Goal: Feedback & Contribution: Contribute content

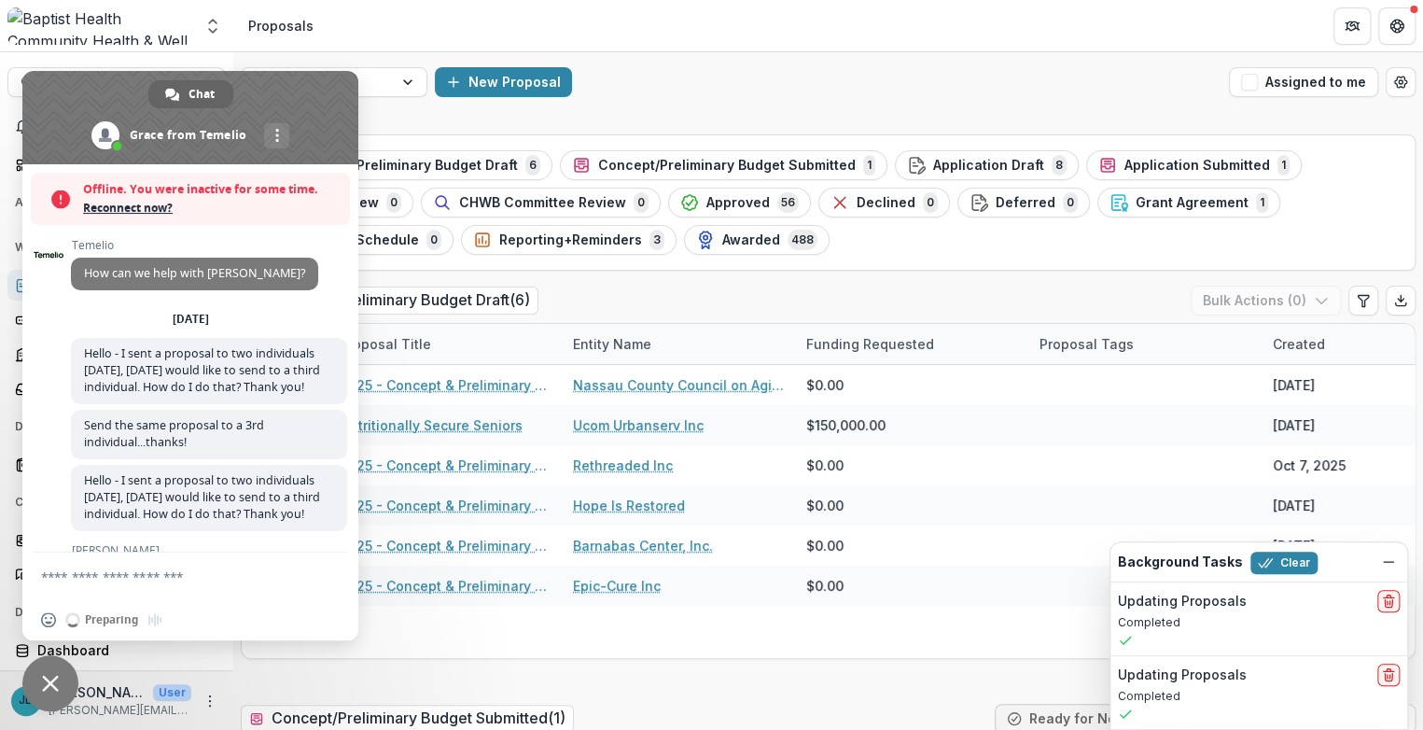
scroll to position [13044, 0]
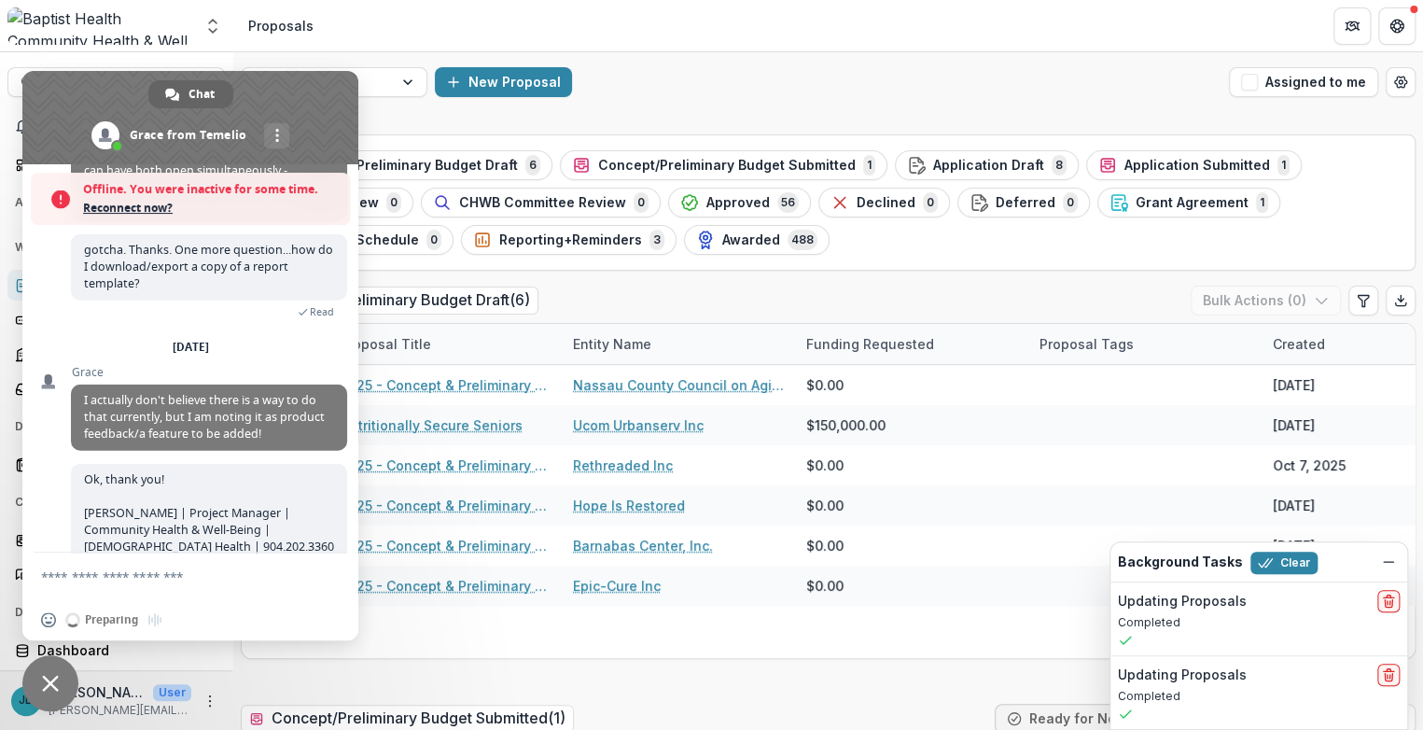
click at [51, 680] on span "Close chat" at bounding box center [50, 682] width 17 height 17
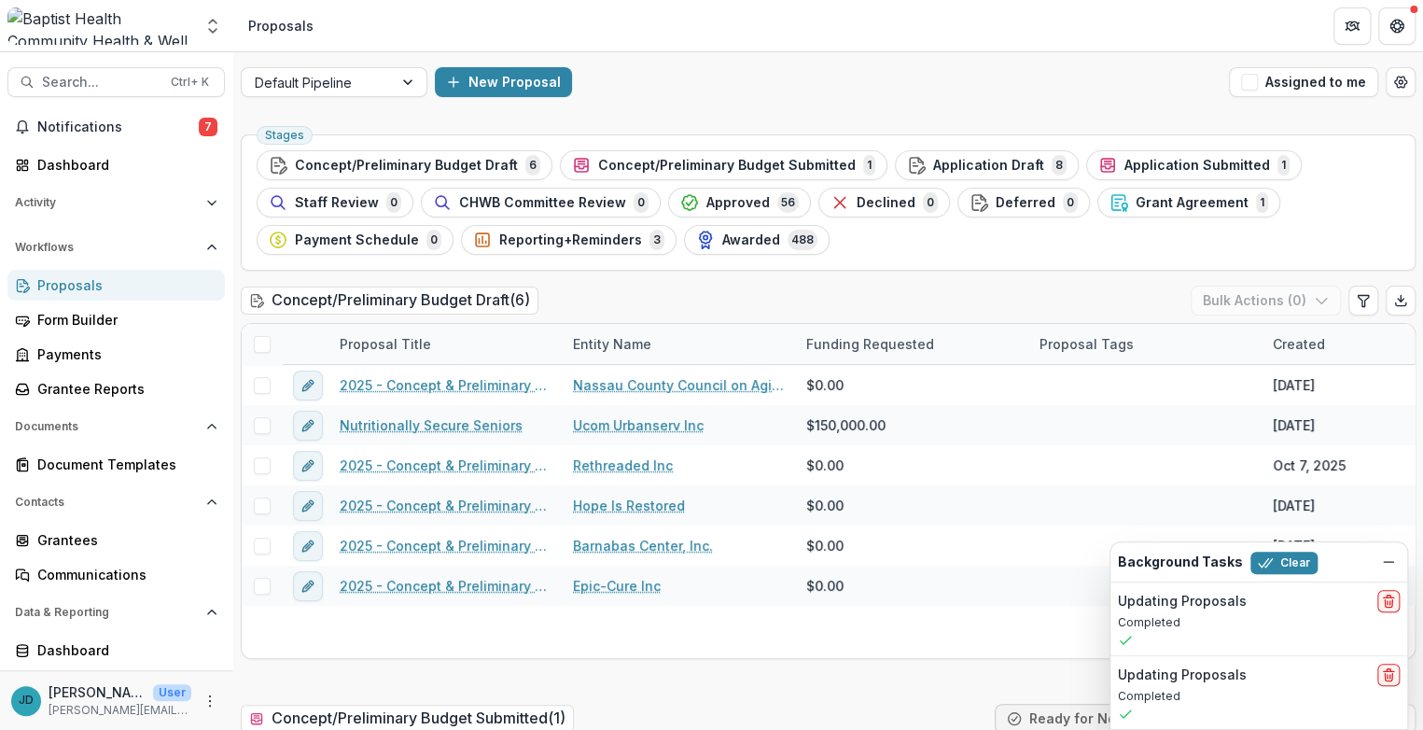
click at [75, 287] on div "Proposals" at bounding box center [123, 285] width 173 height 20
click at [741, 198] on span "Approved" at bounding box center [737, 203] width 63 height 16
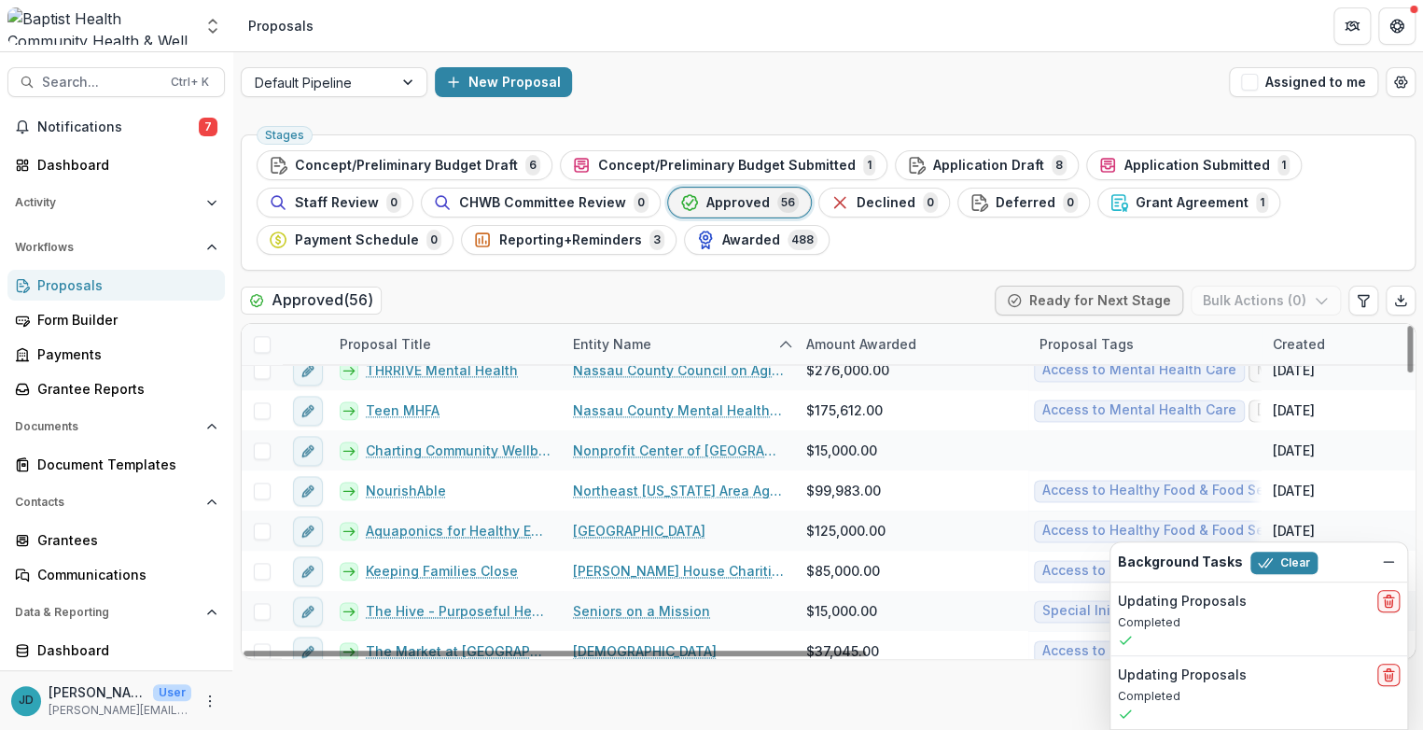
scroll to position [1434, 0]
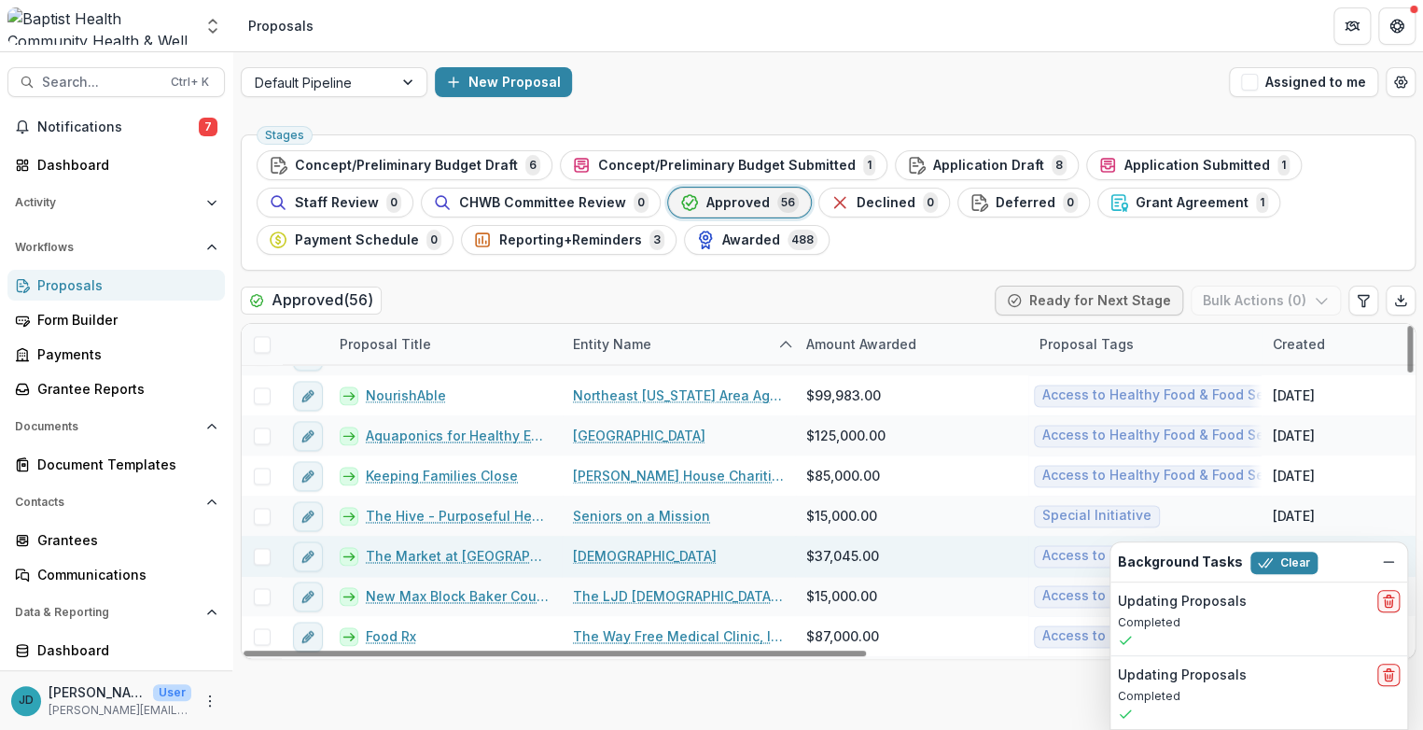
click at [441, 549] on link "The Market at [GEOGRAPHIC_DATA]" at bounding box center [458, 556] width 185 height 20
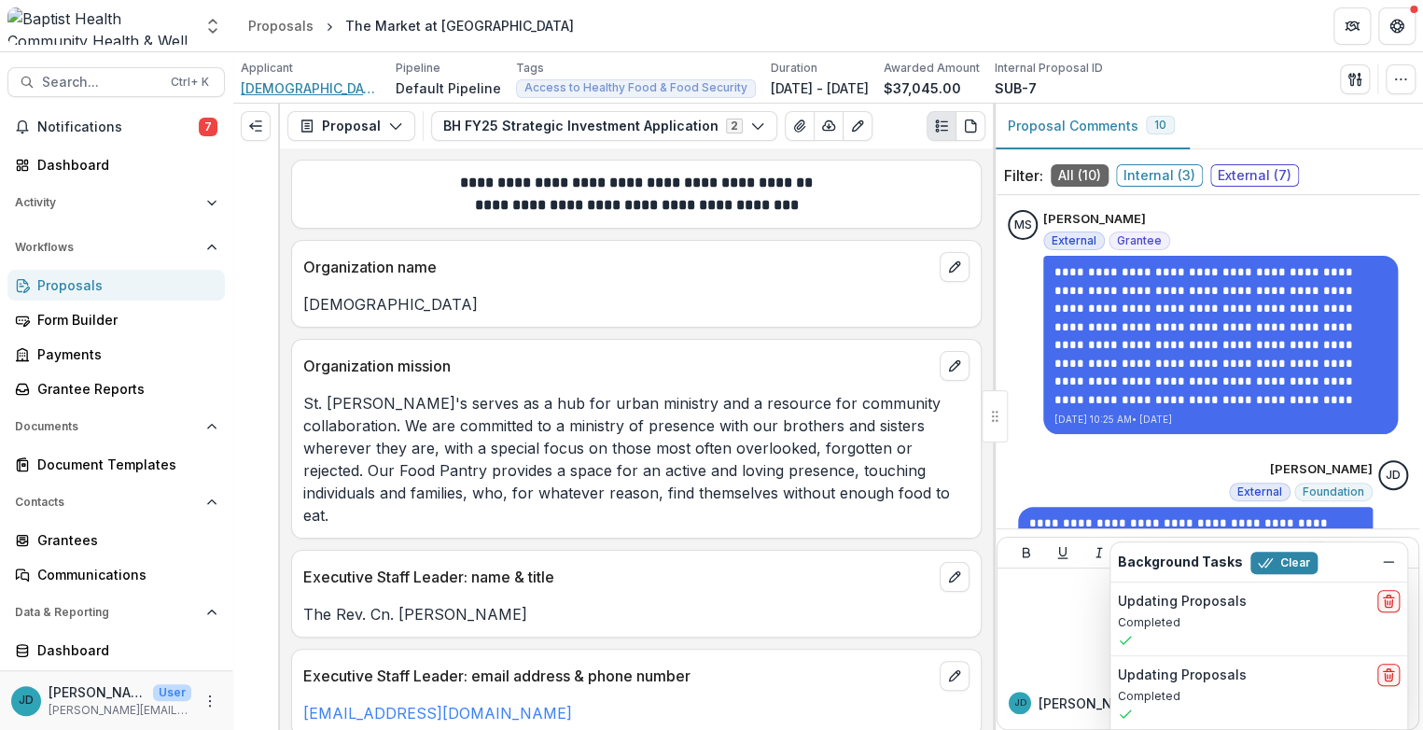
click at [290, 78] on span "[DEMOGRAPHIC_DATA]" at bounding box center [311, 88] width 140 height 20
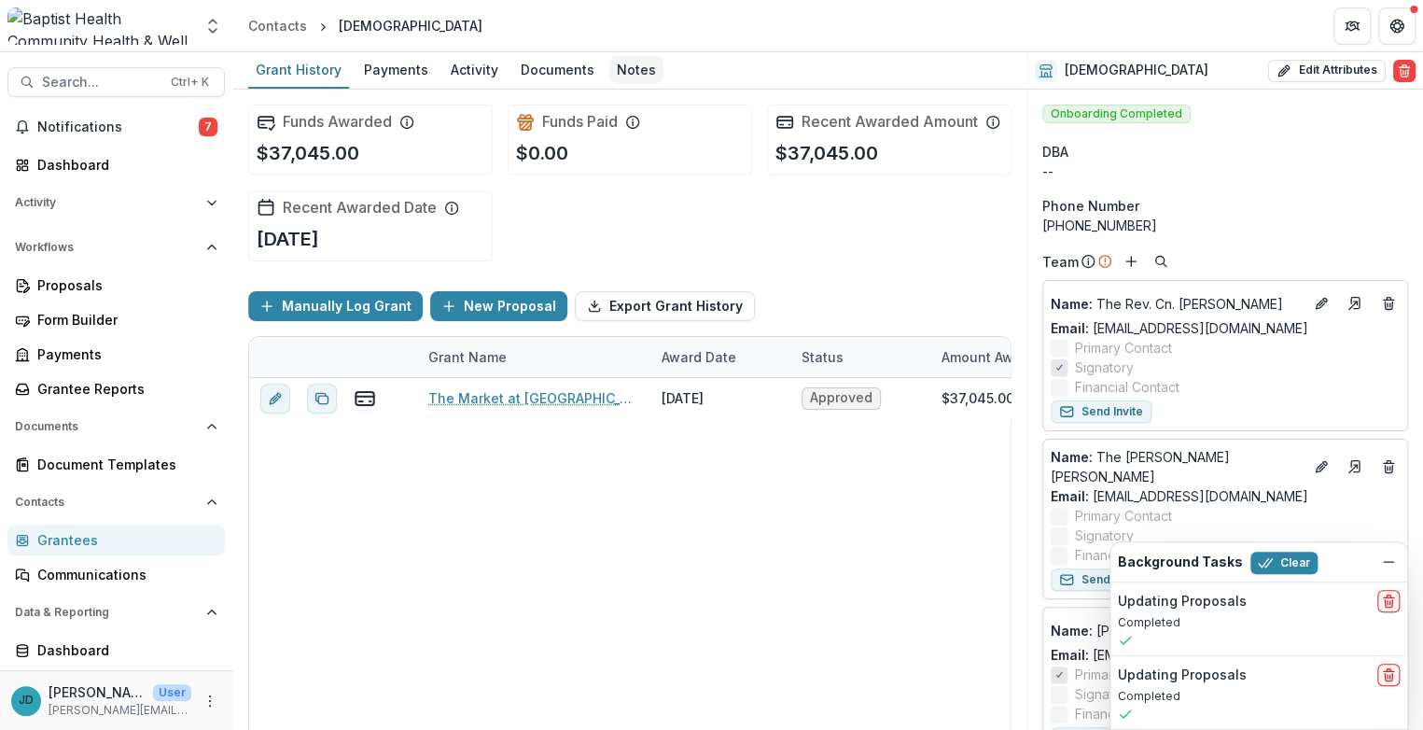
click at [631, 72] on div "Notes" at bounding box center [636, 69] width 54 height 27
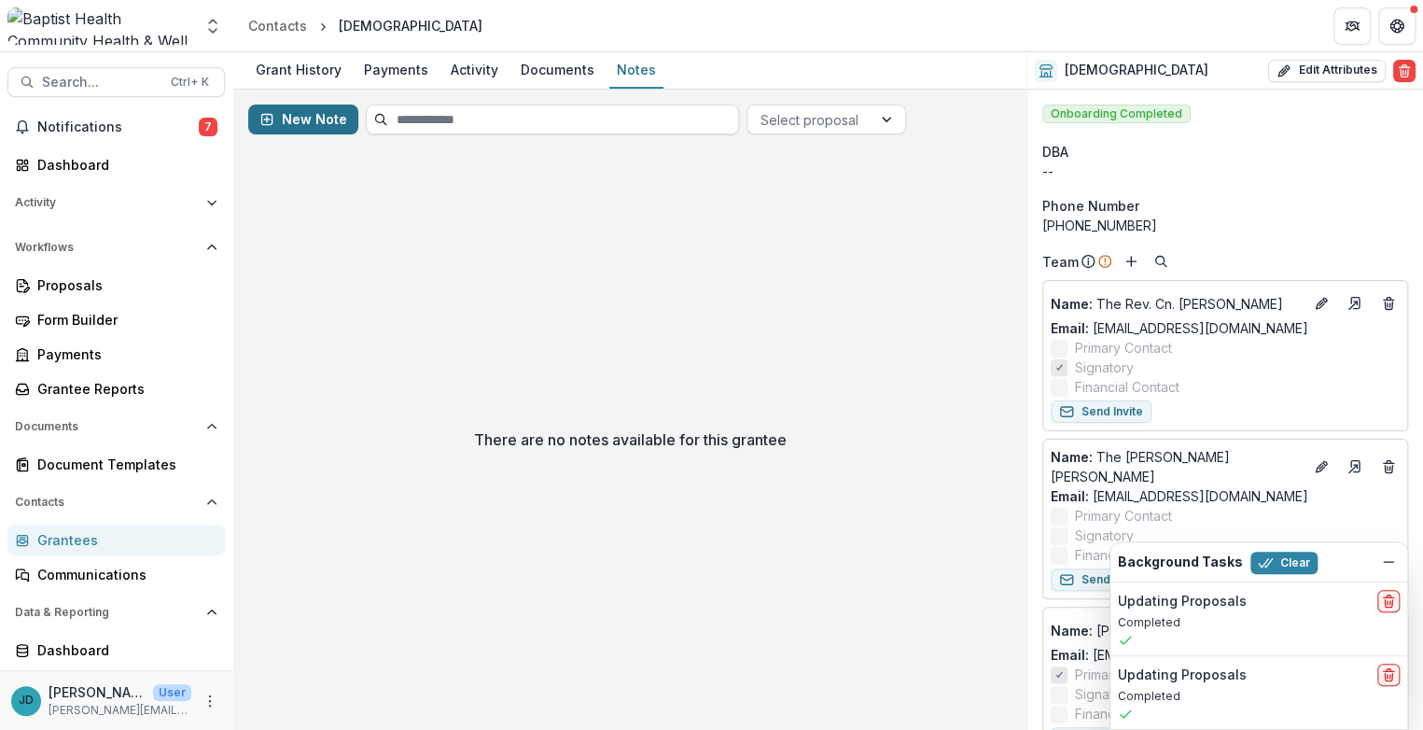
click at [283, 118] on button "New Note" at bounding box center [303, 119] width 110 height 30
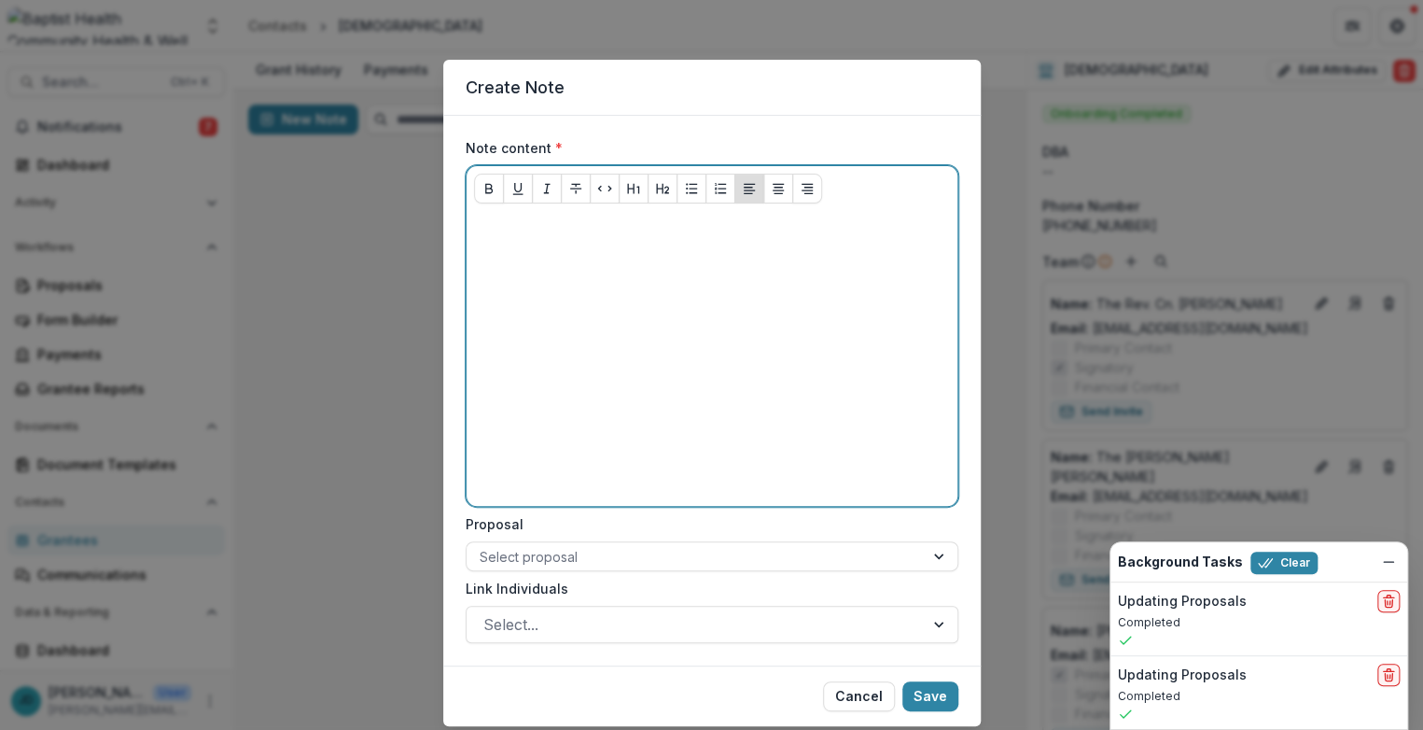
click at [507, 226] on p at bounding box center [712, 228] width 476 height 21
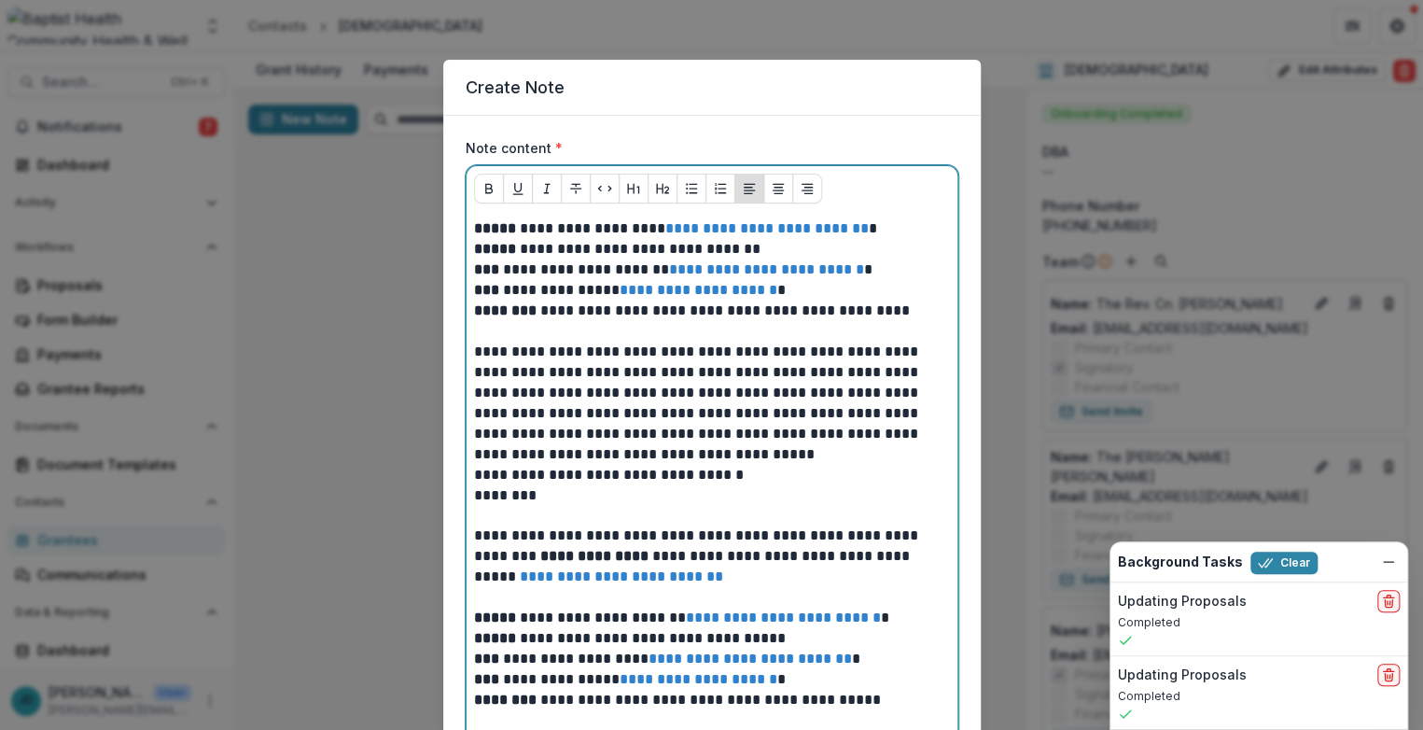
scroll to position [702, 0]
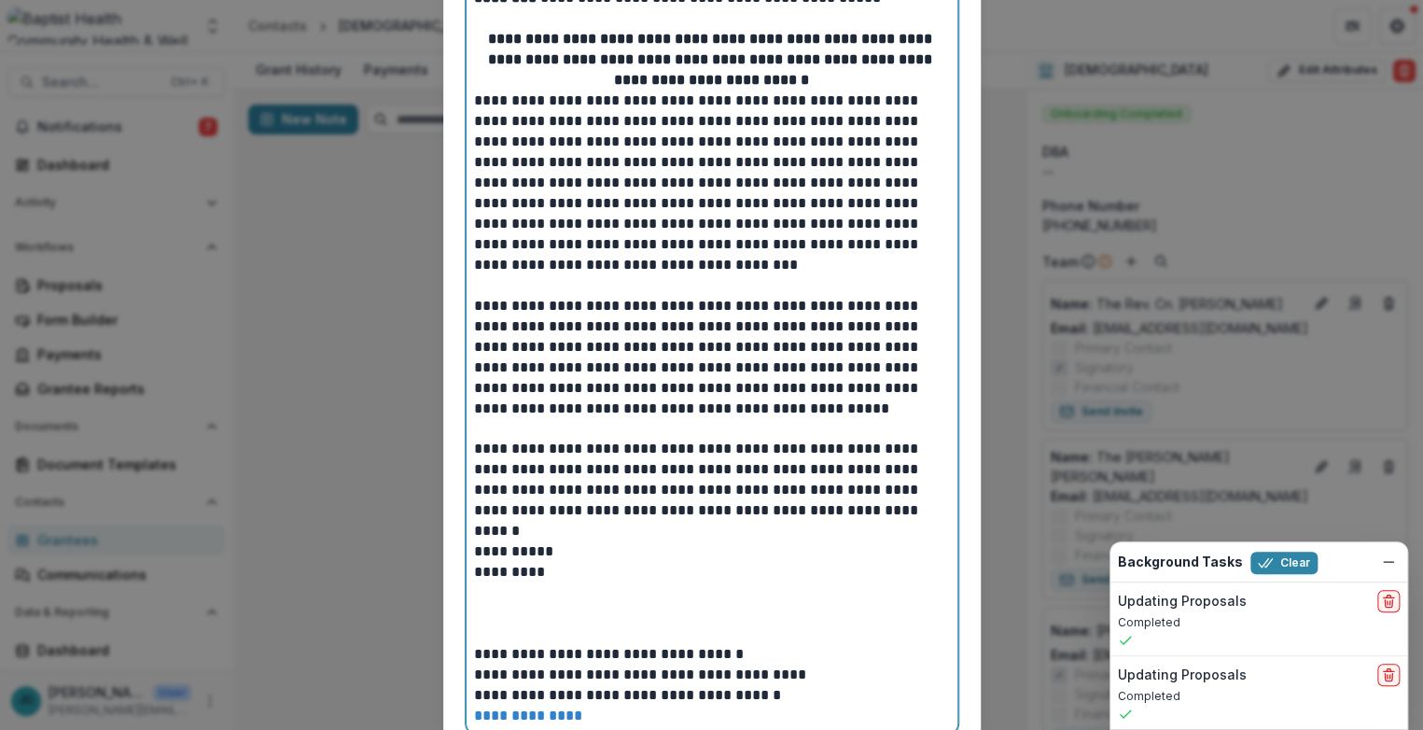
click at [510, 622] on p at bounding box center [712, 613] width 476 height 21
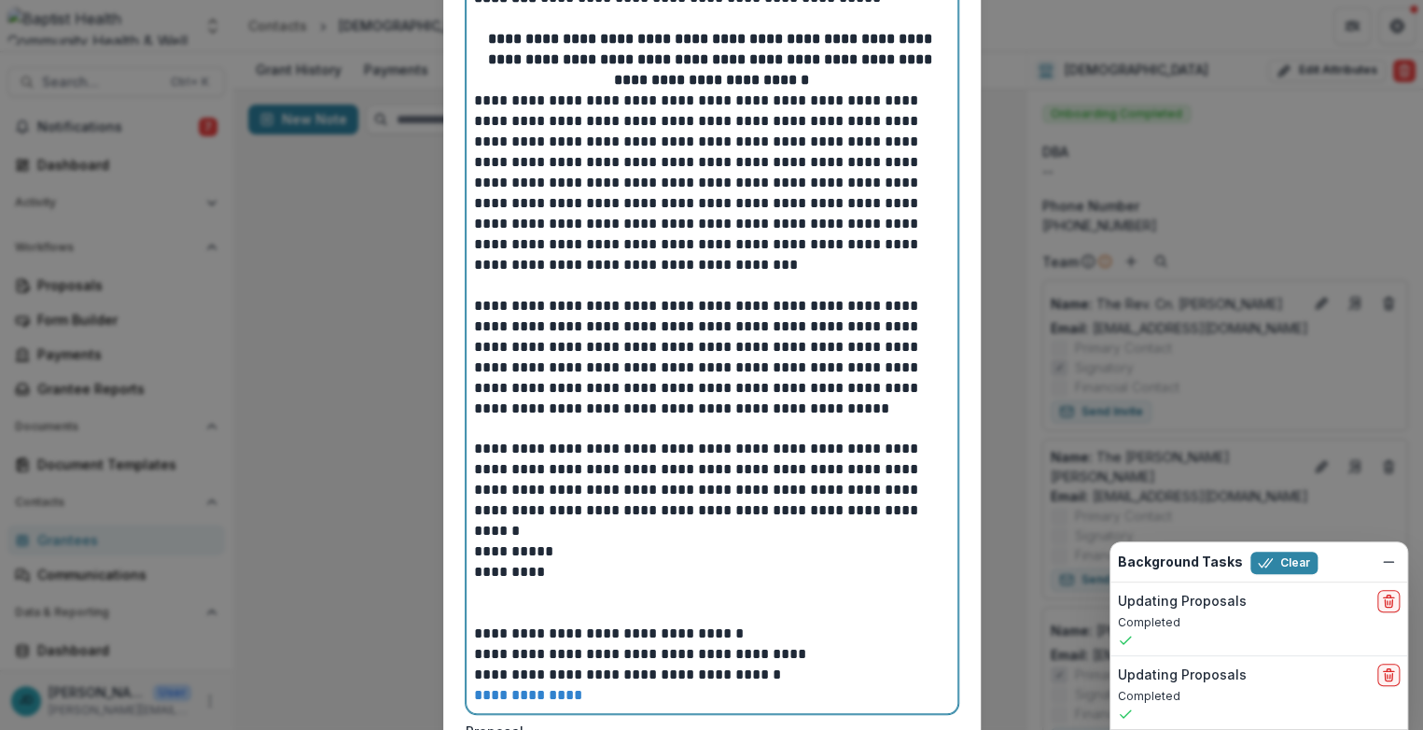
click at [488, 612] on p at bounding box center [712, 613] width 476 height 21
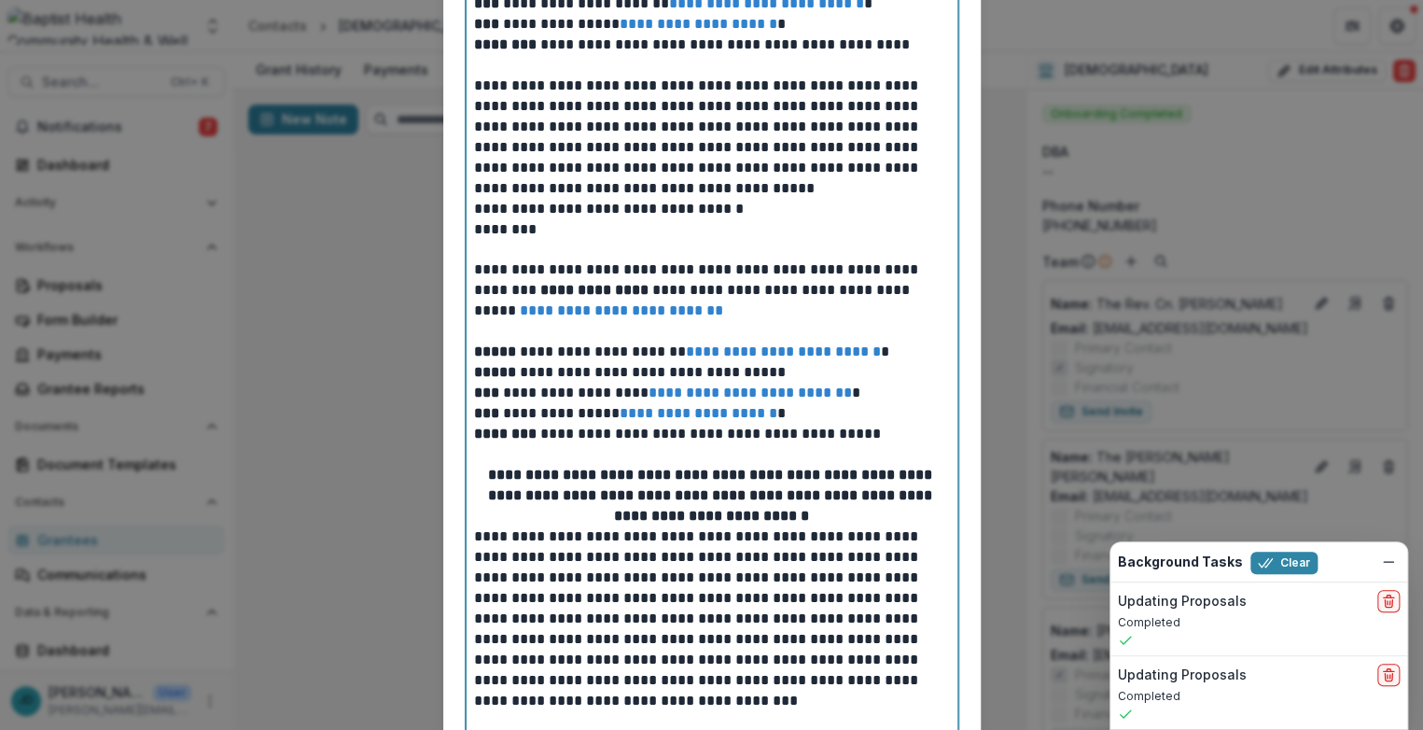
scroll to position [183, 0]
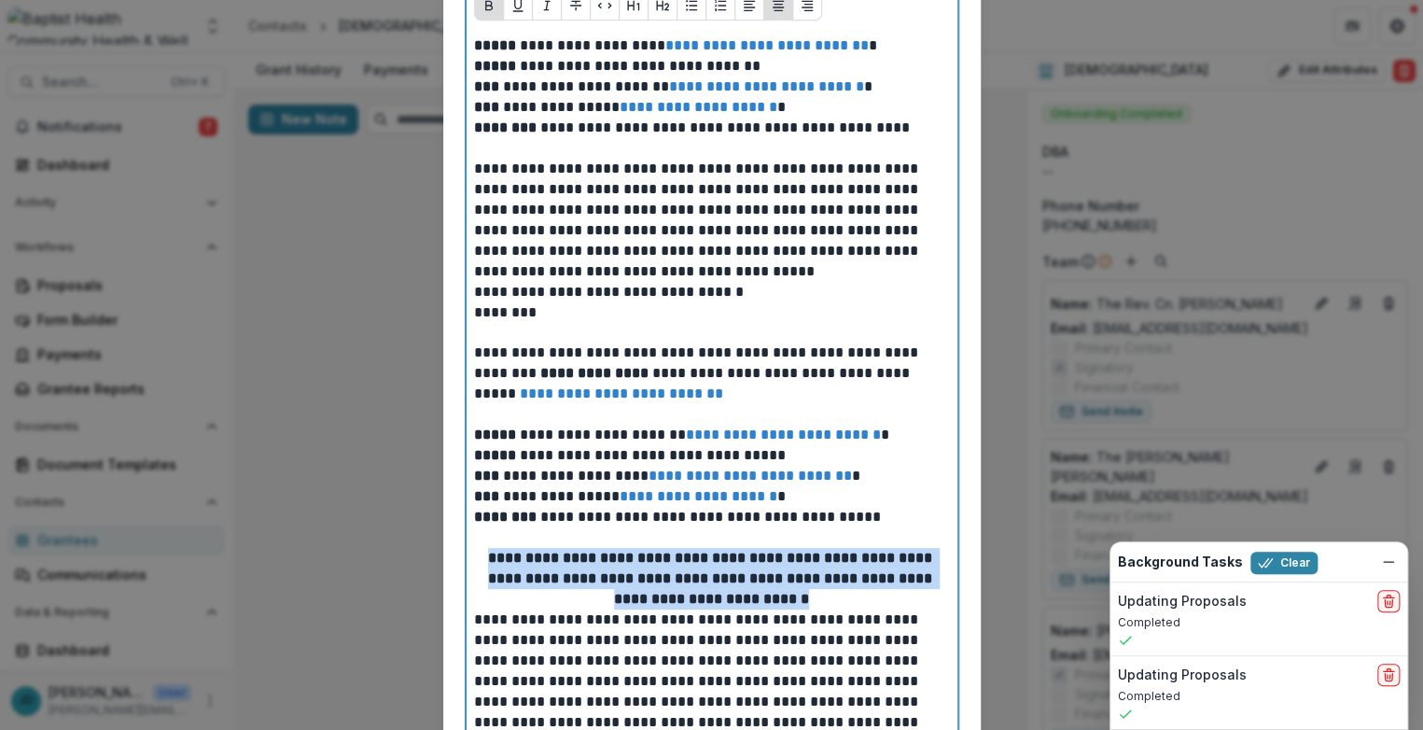
drag, startPoint x: 816, startPoint y: 591, endPoint x: 467, endPoint y: 551, distance: 351.2
click at [467, 551] on div "**********" at bounding box center [711, 619] width 491 height 1183
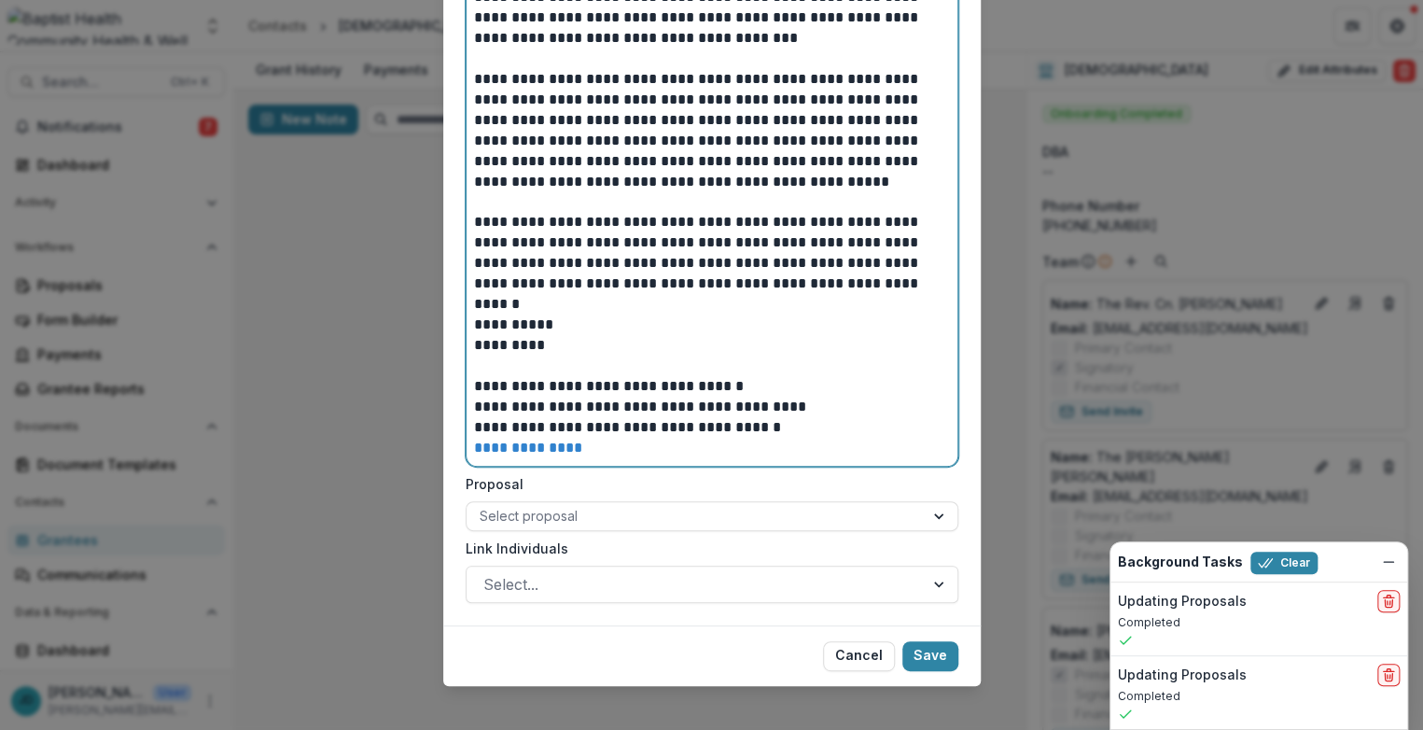
scroll to position [883, 0]
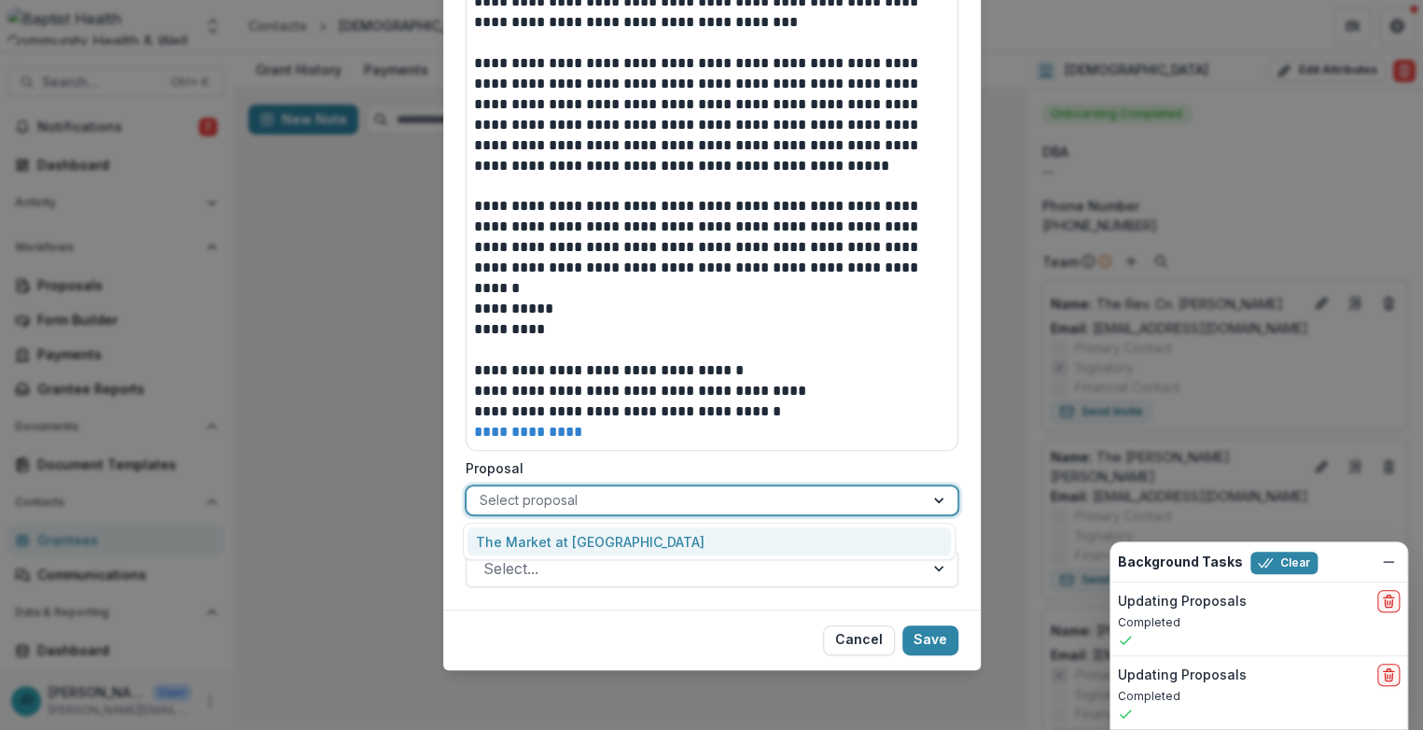
click at [932, 496] on div at bounding box center [941, 500] width 34 height 28
click at [609, 535] on div "The Market at [GEOGRAPHIC_DATA]" at bounding box center [708, 541] width 483 height 29
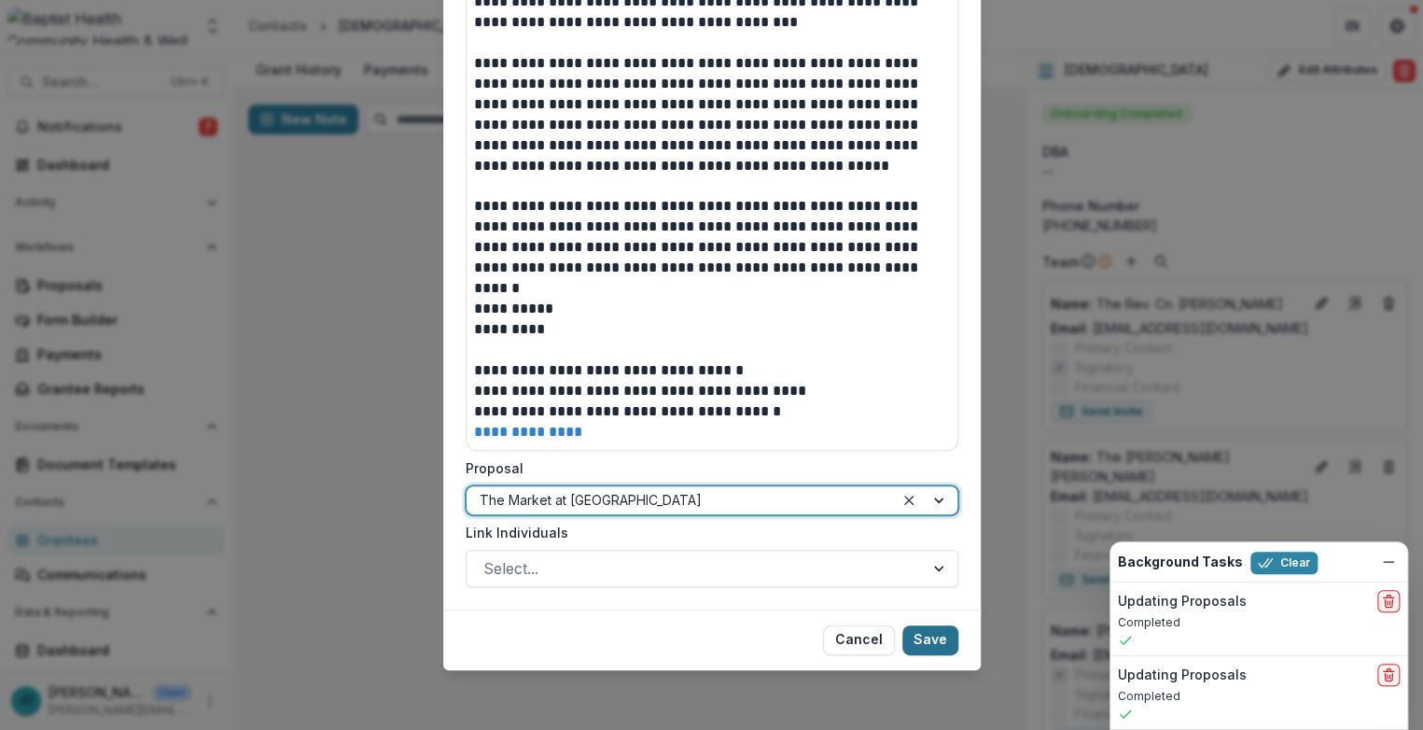
click at [935, 641] on button "Save" at bounding box center [930, 640] width 56 height 30
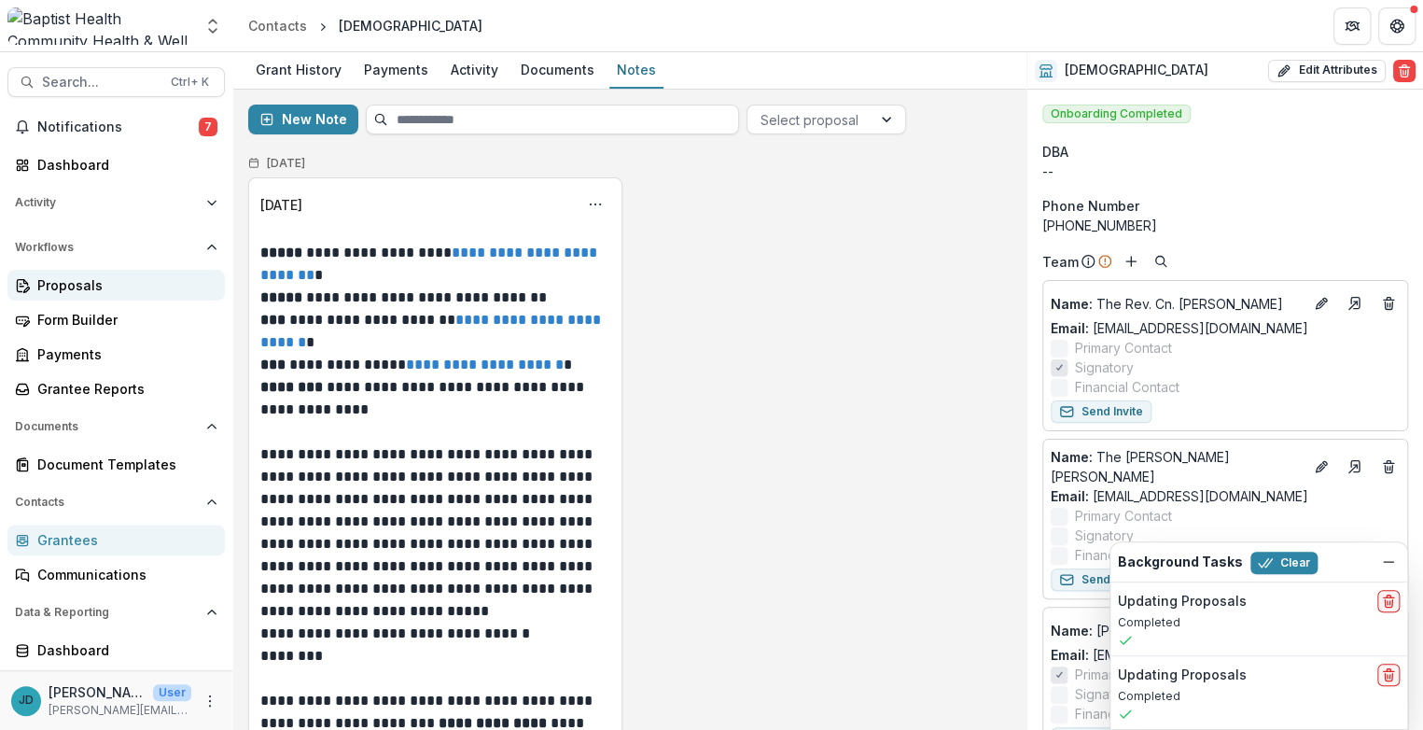
click at [76, 284] on div "Proposals" at bounding box center [123, 285] width 173 height 20
